Goal: Task Accomplishment & Management: Complete application form

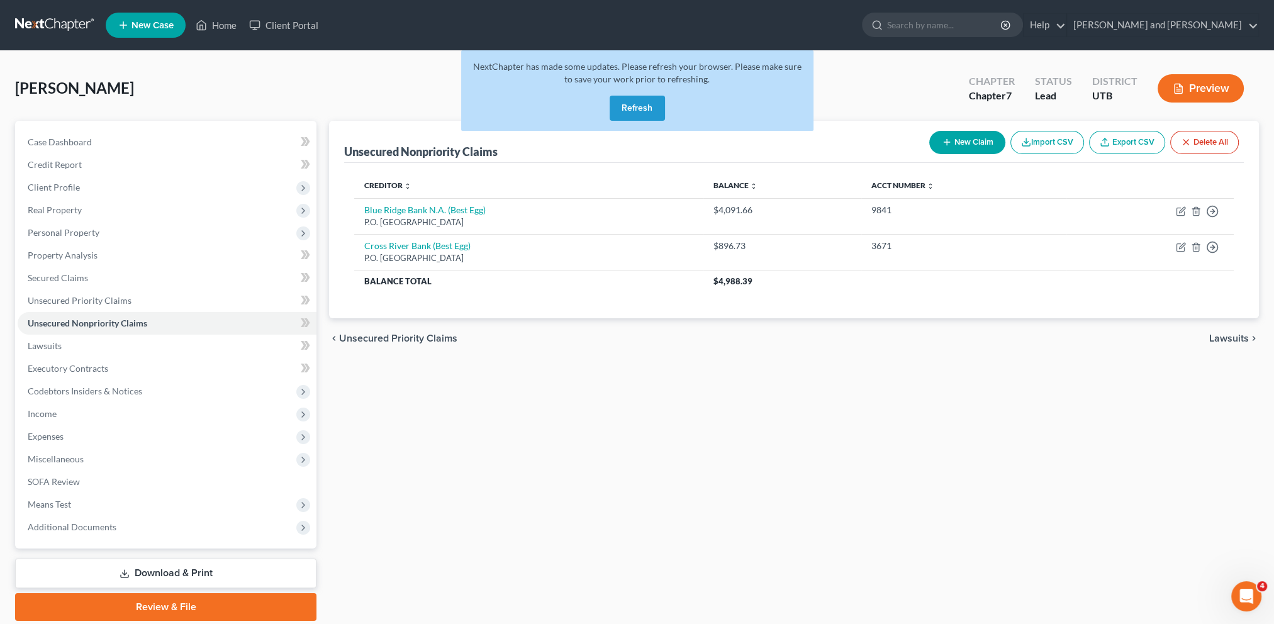
click at [634, 108] on button "Refresh" at bounding box center [637, 108] width 55 height 25
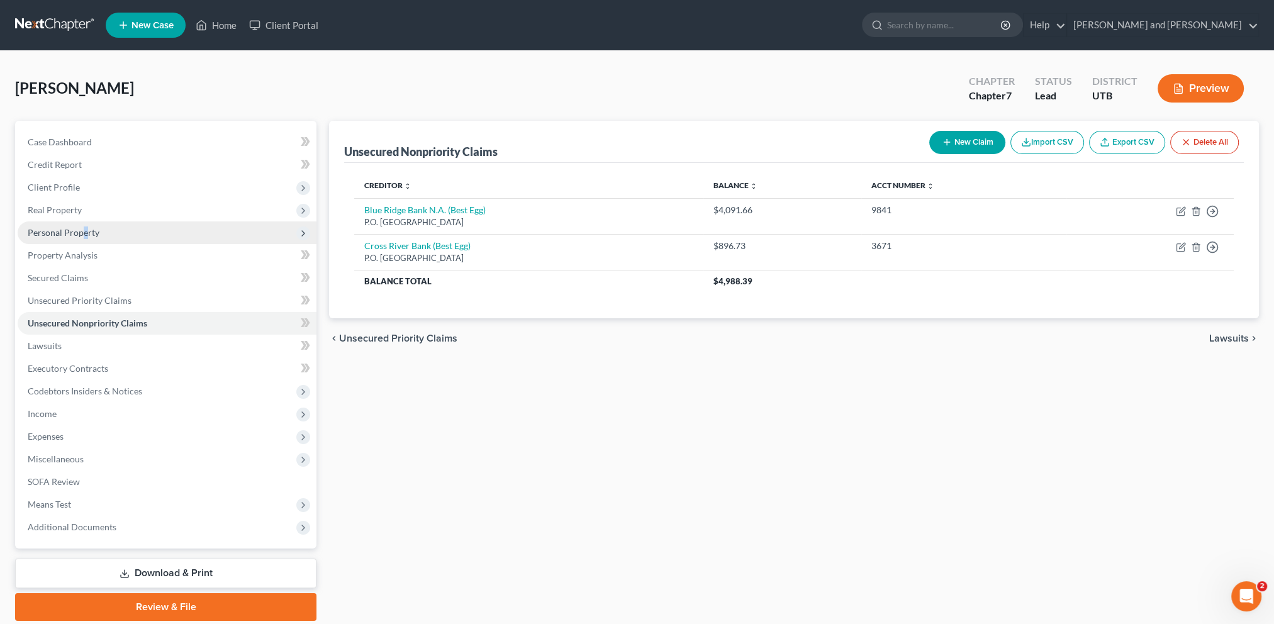
click at [86, 228] on span "Personal Property" at bounding box center [64, 232] width 72 height 11
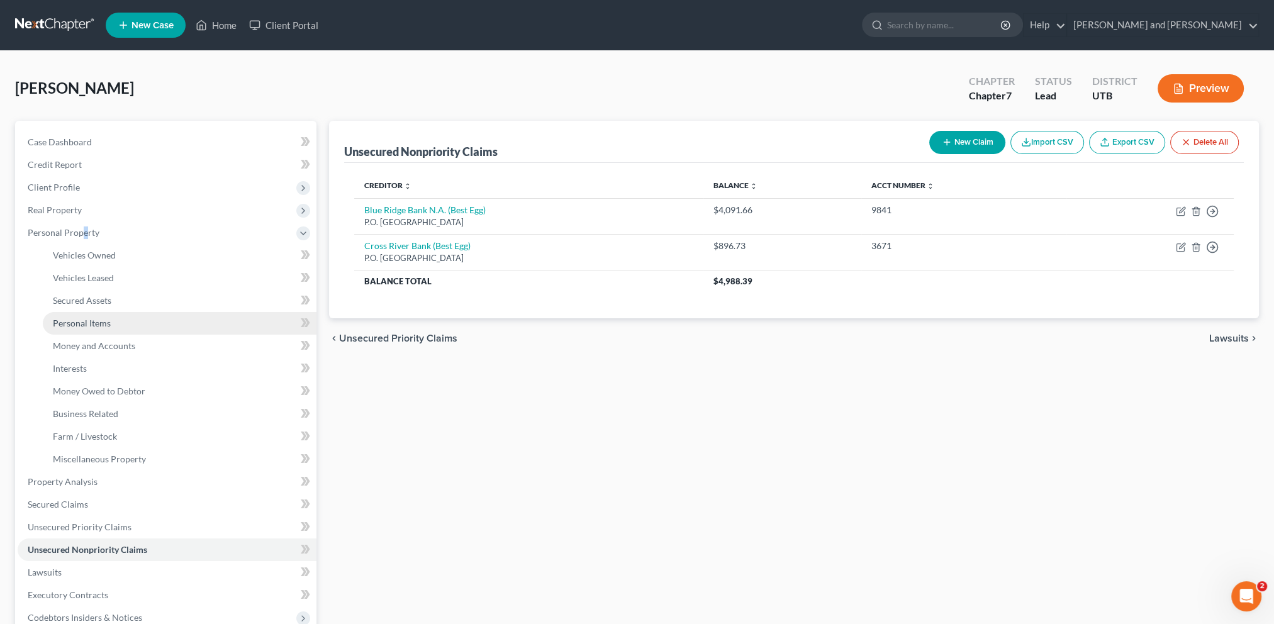
click at [87, 325] on span "Personal Items" at bounding box center [82, 323] width 58 height 11
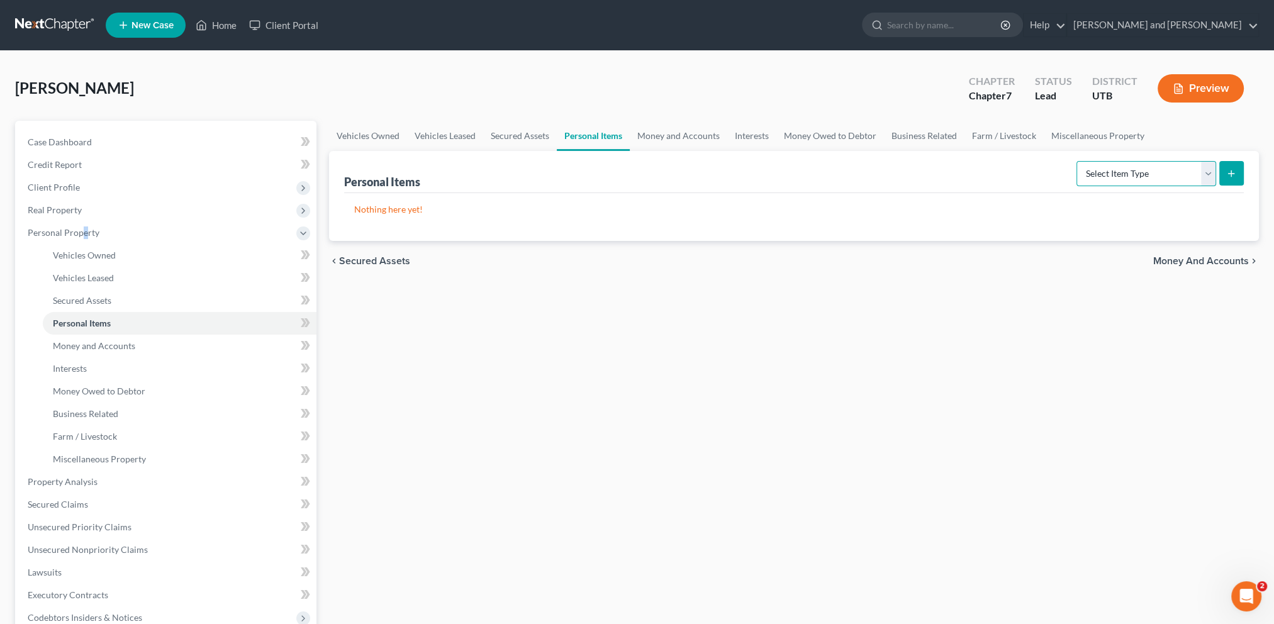
click at [1208, 173] on select "Select Item Type Clothing Collectibles Of Value Electronics Firearms Household …" at bounding box center [1146, 173] width 140 height 25
select select "clothing"
click at [1076, 161] on select "Select Item Type Clothing Collectibles Of Value Electronics Firearms Household …" at bounding box center [1146, 173] width 140 height 25
click at [1232, 180] on button "submit" at bounding box center [1231, 173] width 25 height 25
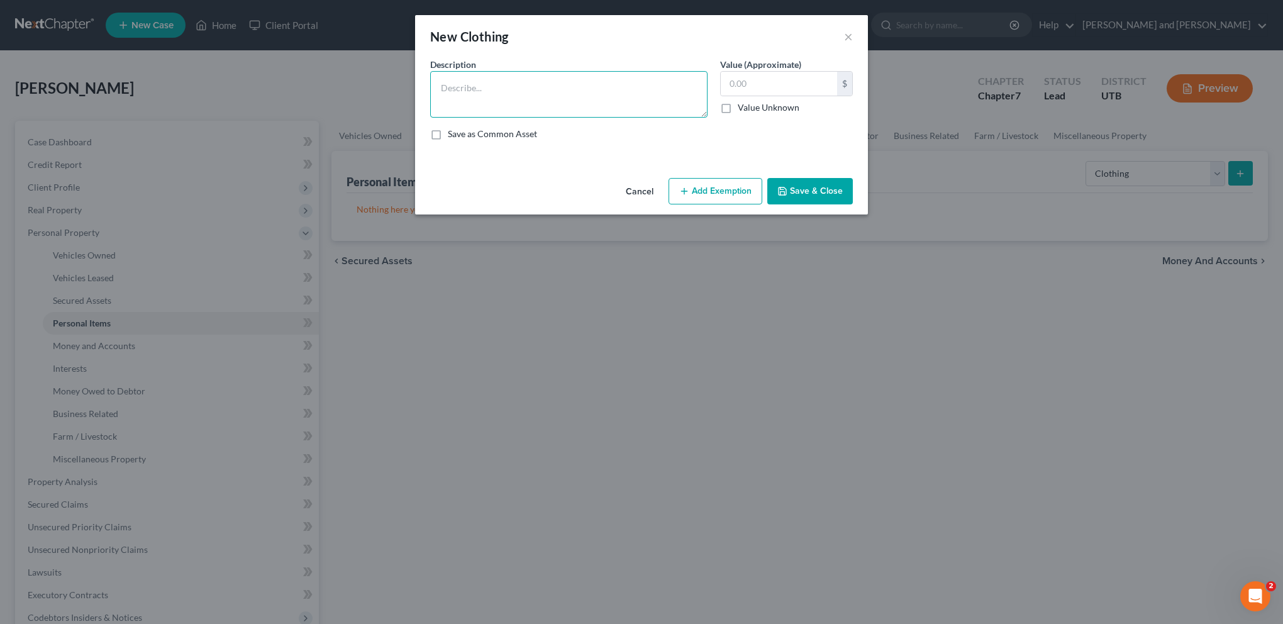
click at [500, 91] on textarea at bounding box center [568, 94] width 277 height 47
type textarea "General clothing"
click at [725, 191] on button "Add Exemption" at bounding box center [716, 191] width 94 height 26
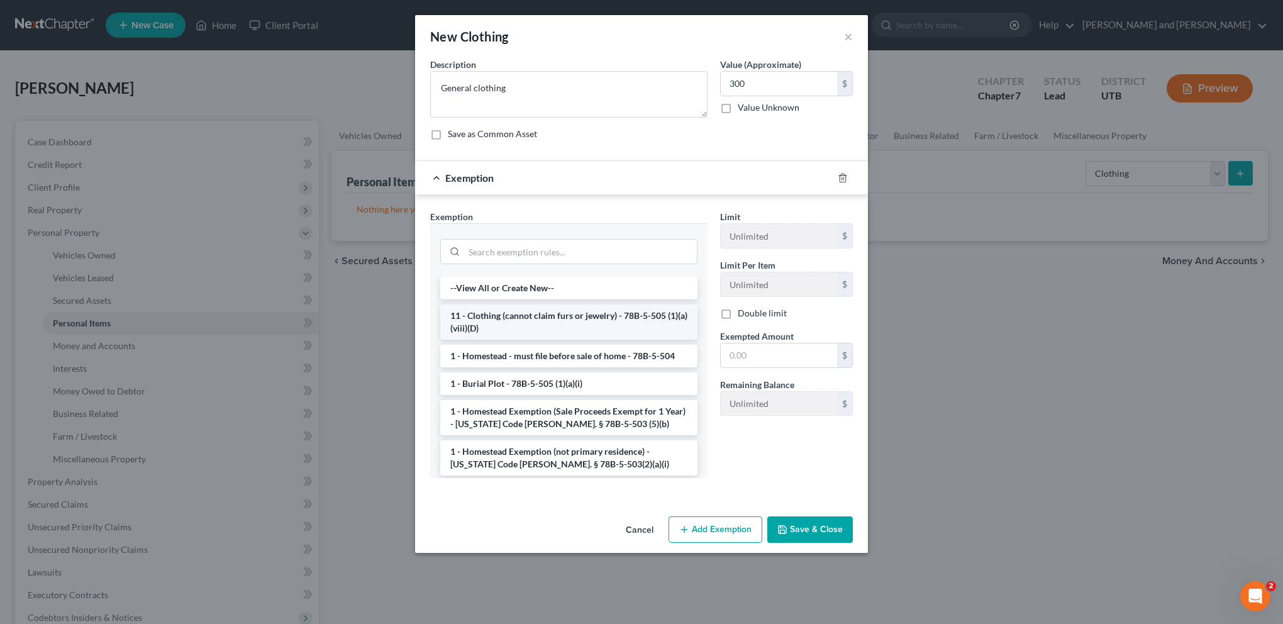
click at [588, 320] on li "11 - Clothing (cannot claim furs or jewelry) - 78B-5-505 (1)(a)(viii)(D)" at bounding box center [568, 321] width 257 height 35
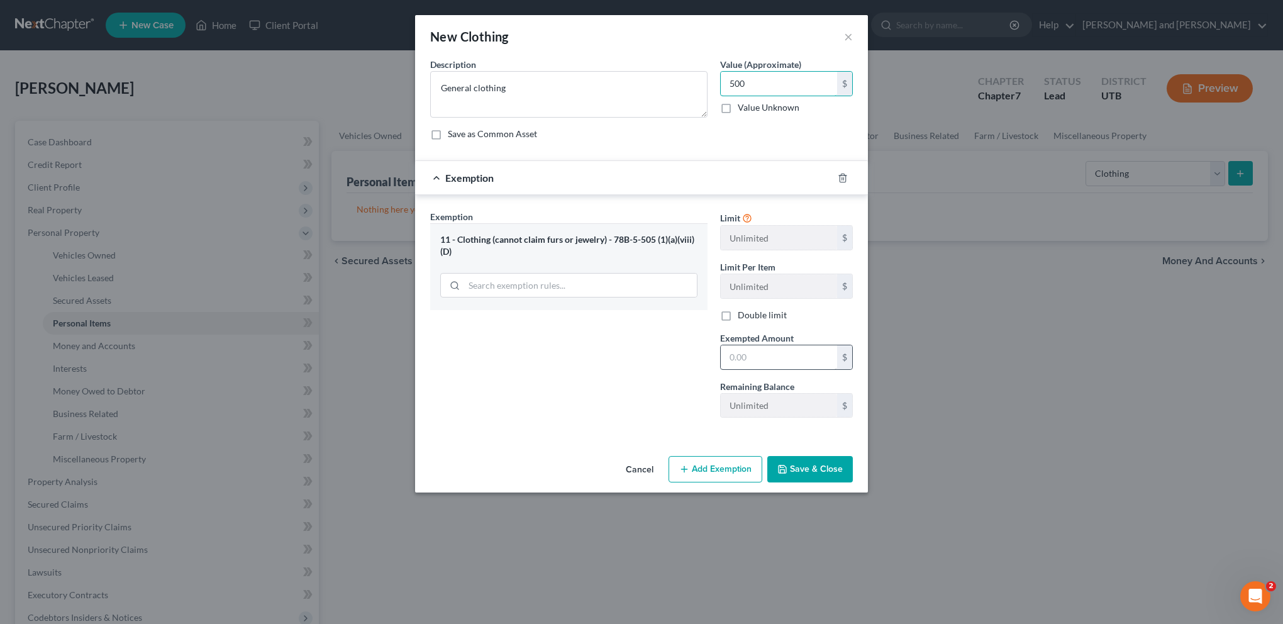
type input "500"
click at [762, 356] on input "text" at bounding box center [779, 357] width 116 height 24
type input "500"
click at [805, 470] on button "Save & Close" at bounding box center [810, 469] width 86 height 26
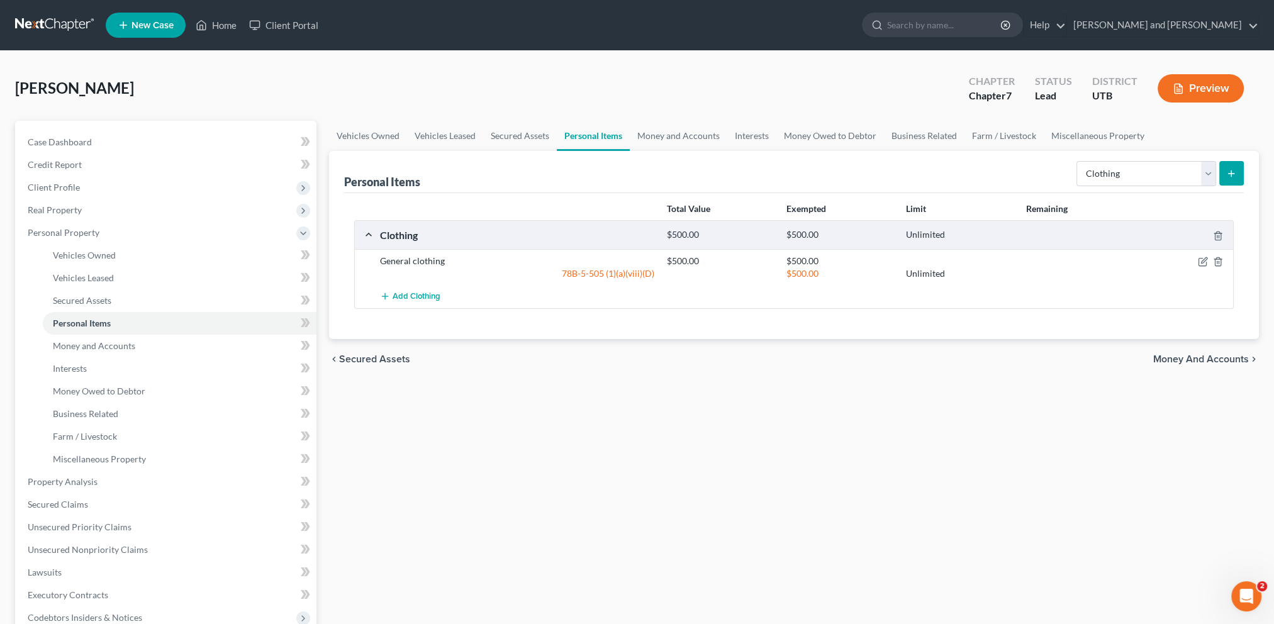
click at [1235, 176] on icon "submit" at bounding box center [1231, 174] width 10 height 10
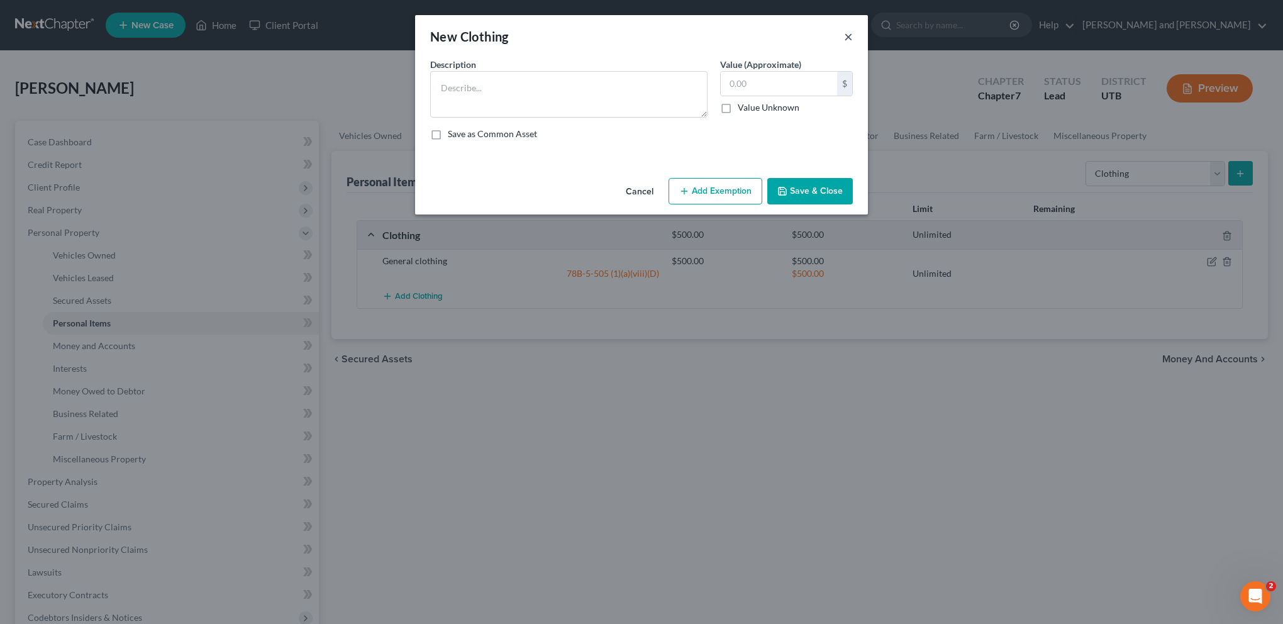
click at [847, 40] on button "×" at bounding box center [848, 36] width 9 height 15
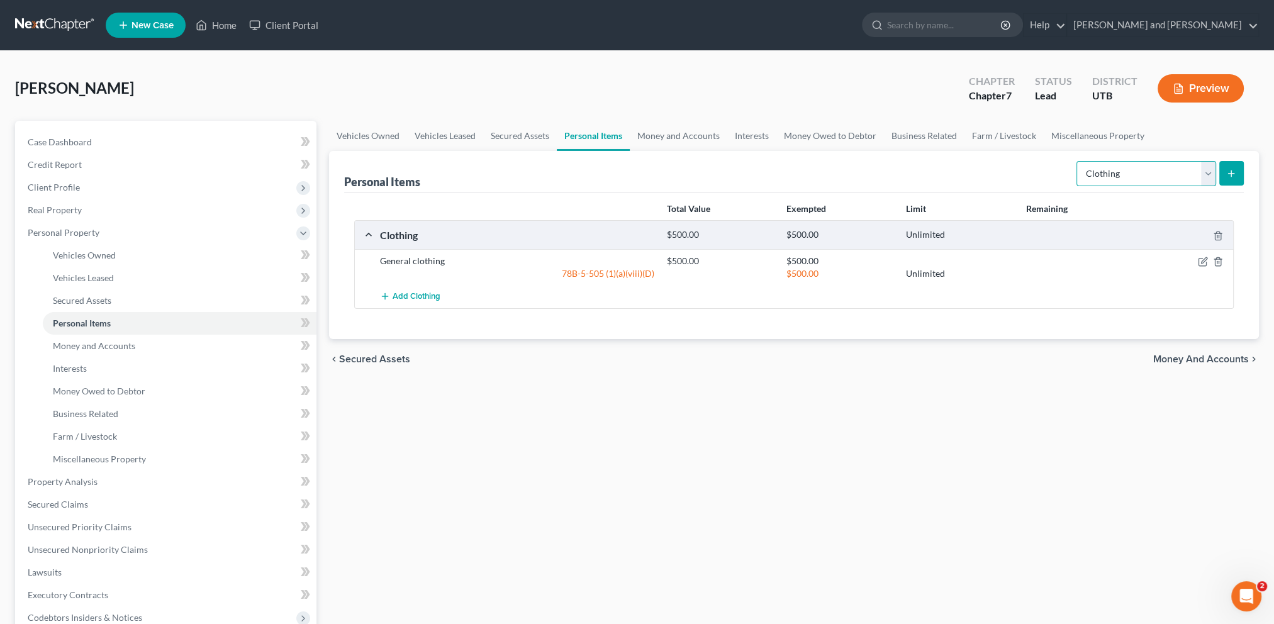
click at [1208, 171] on select "Select Item Type Clothing Collectibles Of Value Electronics Firearms Household …" at bounding box center [1146, 173] width 140 height 25
select select "collectibles_of_value"
click at [1076, 161] on select "Select Item Type Clothing Collectibles Of Value Electronics Firearms Household …" at bounding box center [1146, 173] width 140 height 25
click at [1235, 174] on icon "submit" at bounding box center [1231, 174] width 10 height 10
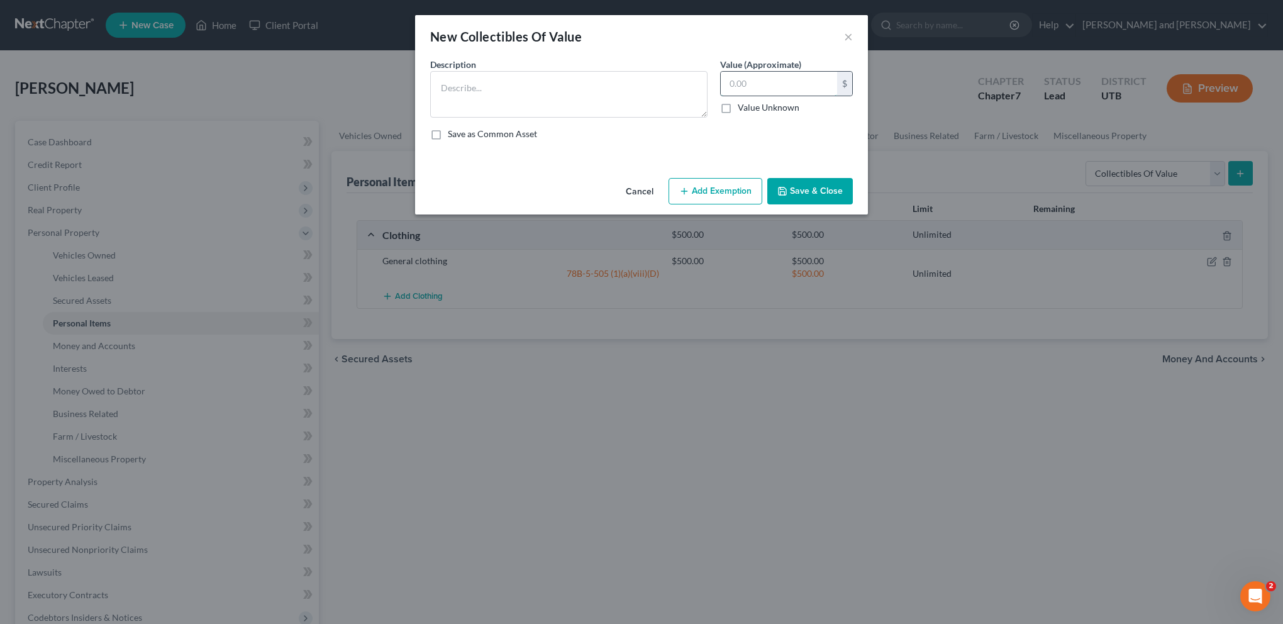
click at [776, 82] on input "text" at bounding box center [779, 84] width 116 height 24
click at [634, 88] on textarea at bounding box center [568, 94] width 277 height 47
click at [476, 86] on textarea "Pen colletion" at bounding box center [568, 94] width 277 height 47
click at [586, 111] on textarea "Pen collection" at bounding box center [568, 94] width 277 height 47
type textarea "Pen collection"
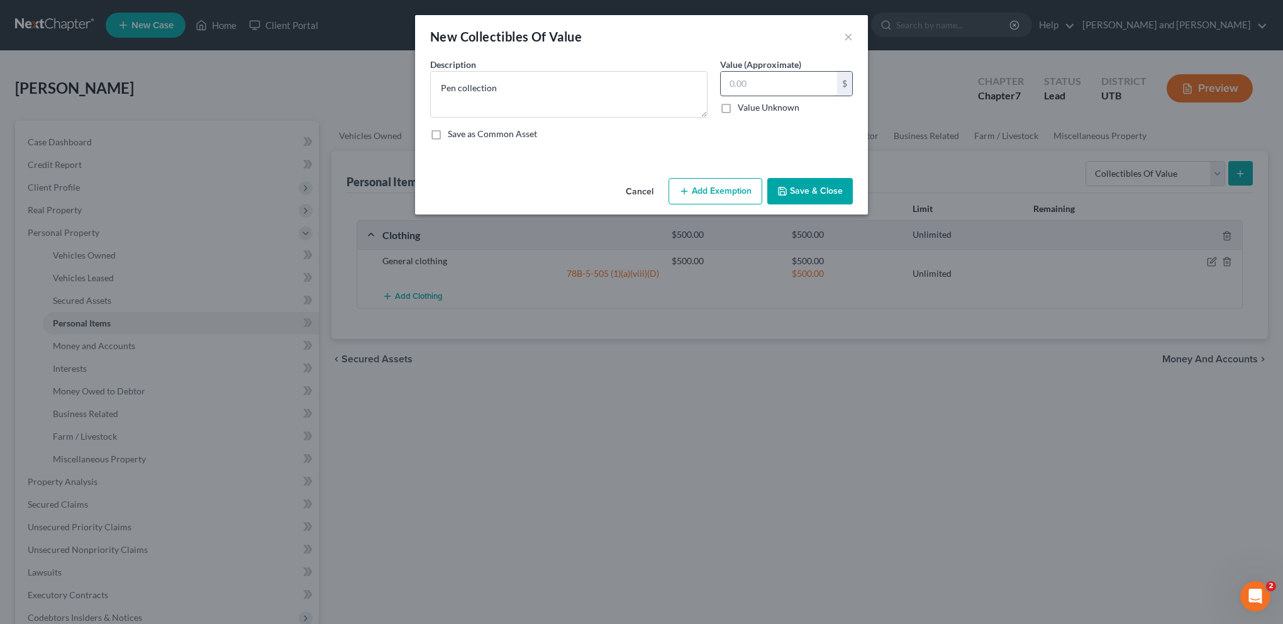
click at [766, 87] on input "text" at bounding box center [779, 84] width 116 height 24
type input "1,500"
click at [712, 190] on button "Add Exemption" at bounding box center [716, 191] width 94 height 26
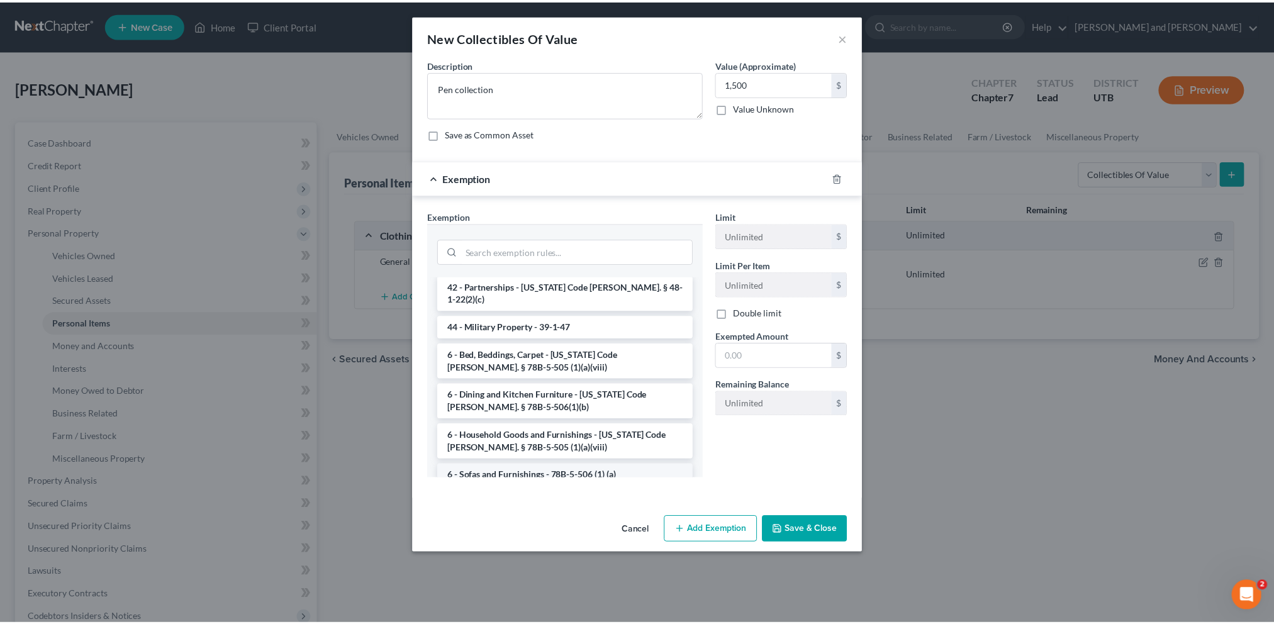
scroll to position [1142, 0]
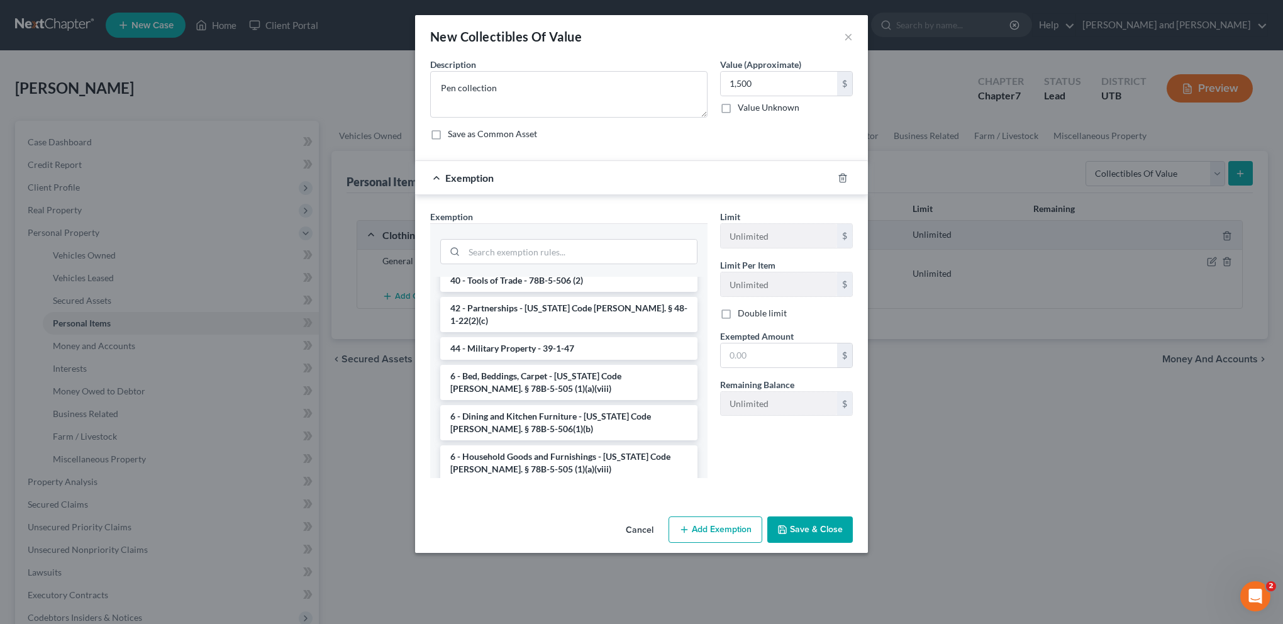
click at [772, 460] on div "Limit Unlimited $ Limit Per Item Unlimited $ Double limit Exempted Amount * $ R…" at bounding box center [786, 349] width 145 height 278
click at [847, 40] on button "×" at bounding box center [848, 36] width 9 height 15
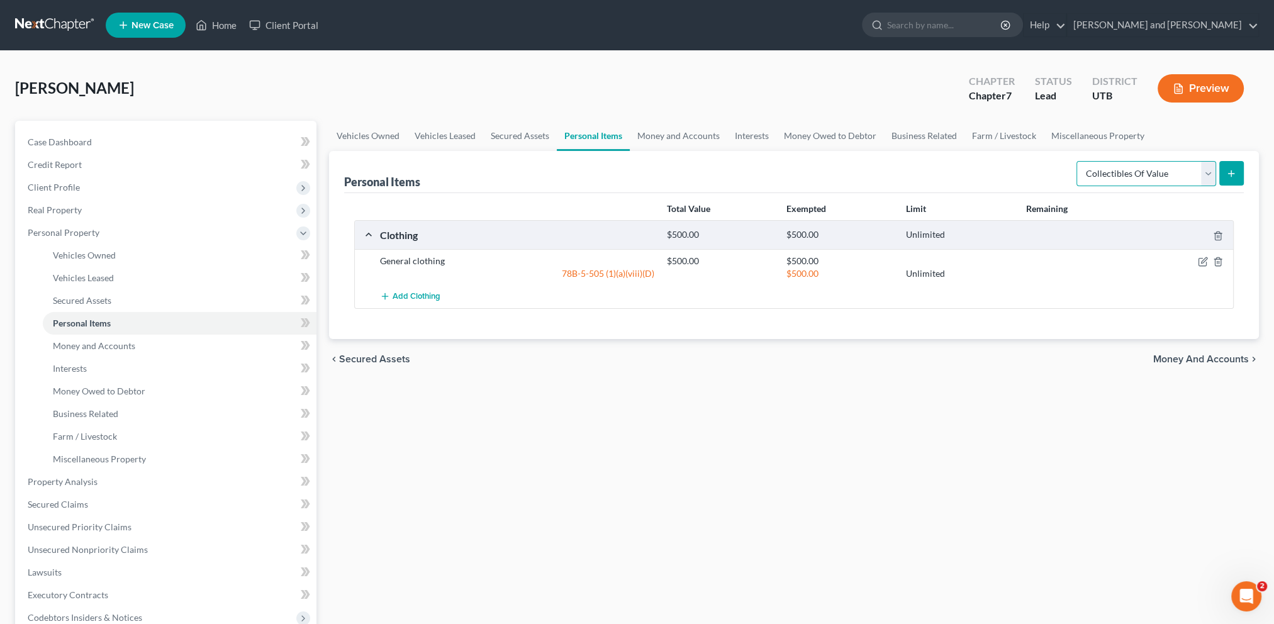
click at [1210, 176] on select "Select Item Type Clothing Collectibles Of Value Electronics Firearms Household …" at bounding box center [1146, 173] width 140 height 25
select select "electronics"
click at [1076, 161] on select "Select Item Type Clothing Collectibles Of Value Electronics Firearms Household …" at bounding box center [1146, 173] width 140 height 25
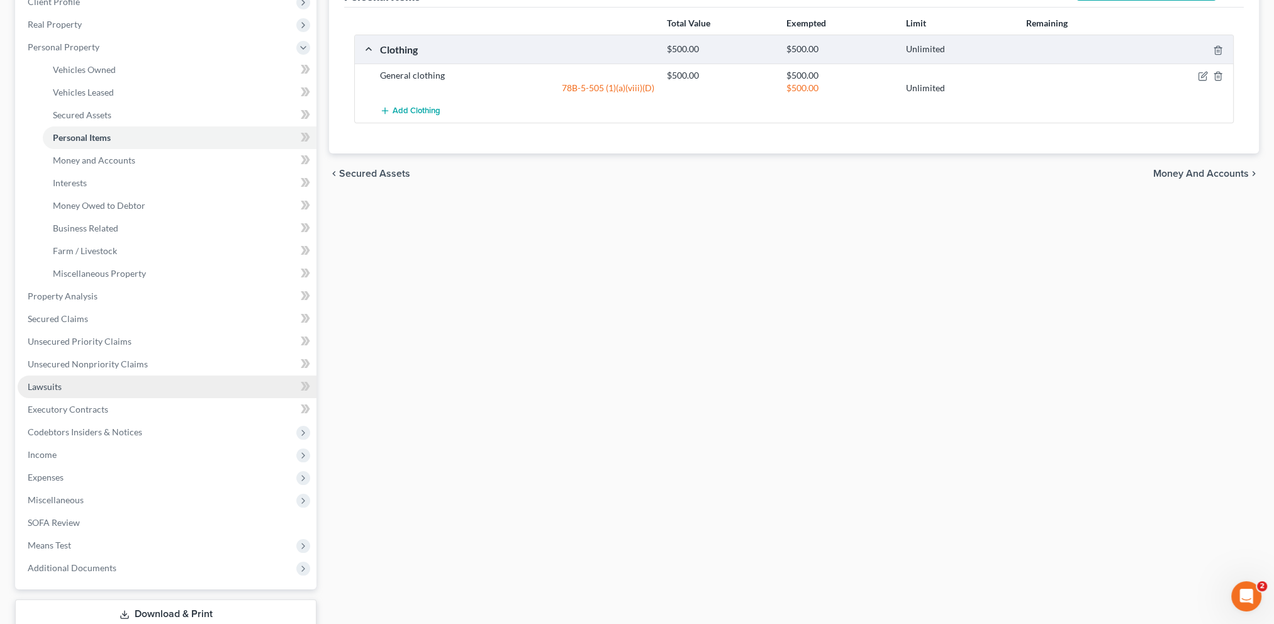
scroll to position [189, 0]
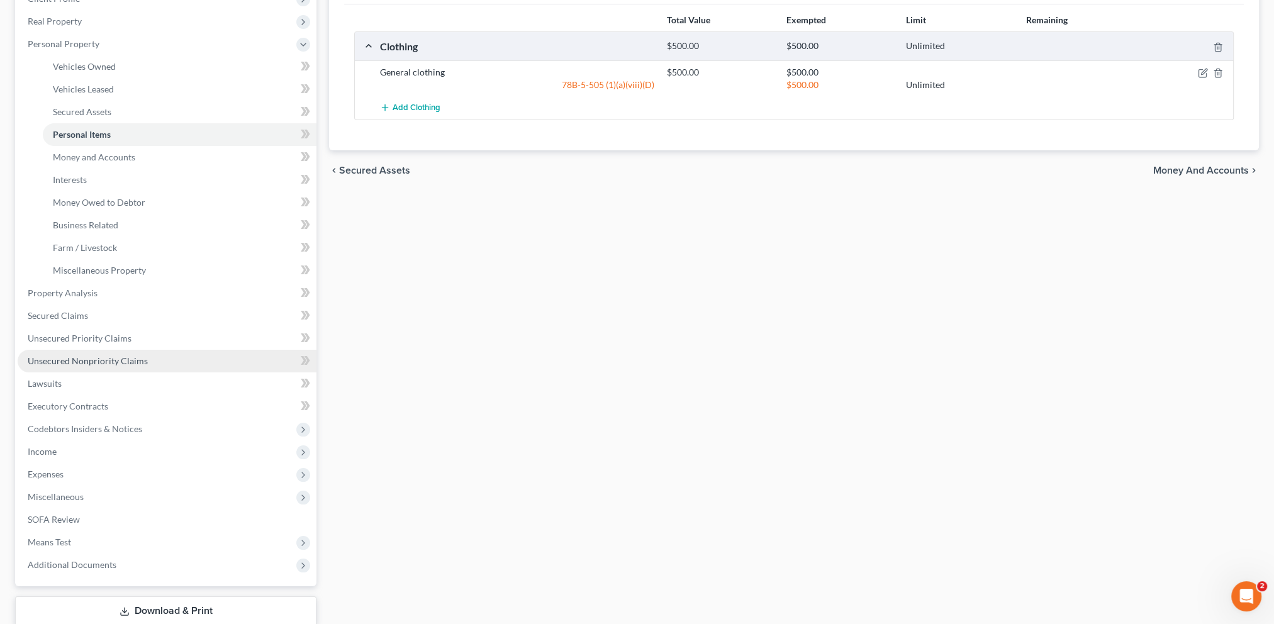
click at [106, 359] on span "Unsecured Nonpriority Claims" at bounding box center [88, 360] width 120 height 11
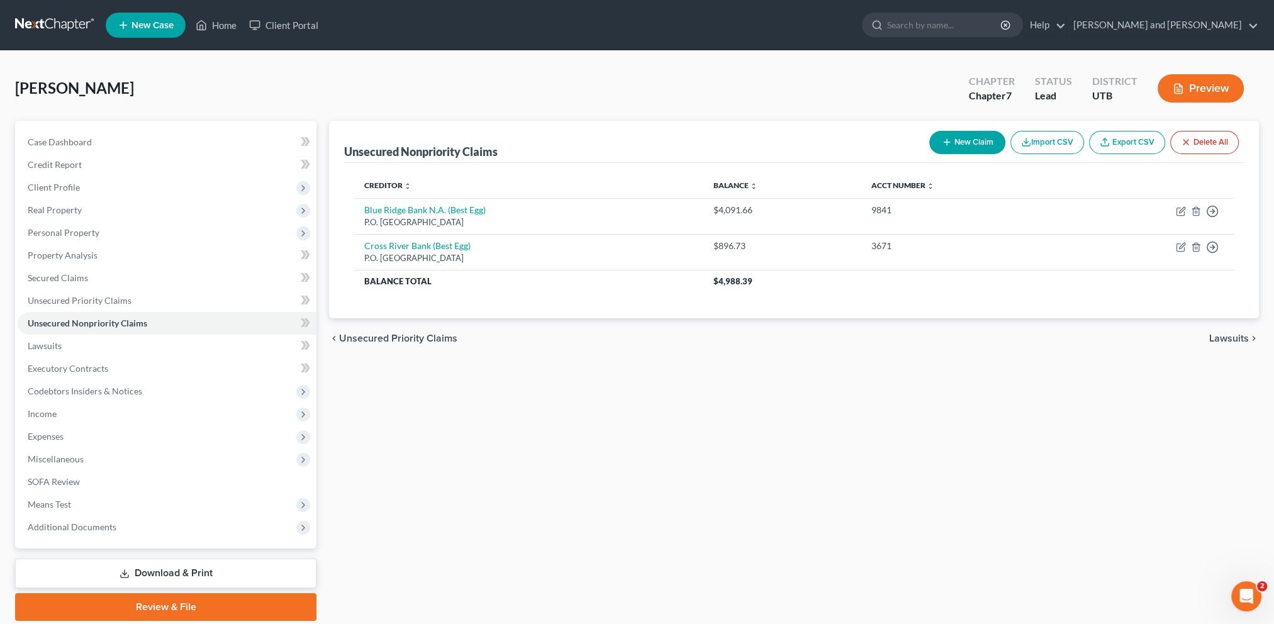
click at [974, 147] on button "New Claim" at bounding box center [967, 142] width 76 height 23
select select "0"
